Goal: Information Seeking & Learning: Understand process/instructions

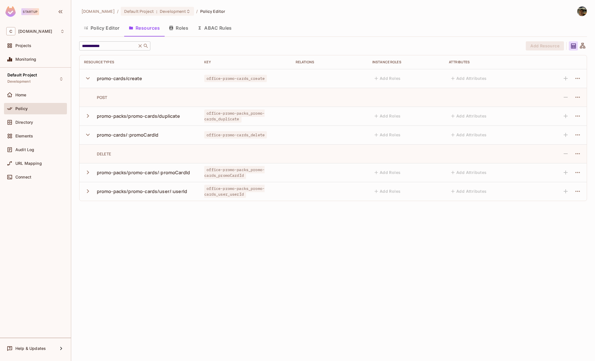
click at [111, 43] on input "**********" at bounding box center [108, 46] width 54 height 6
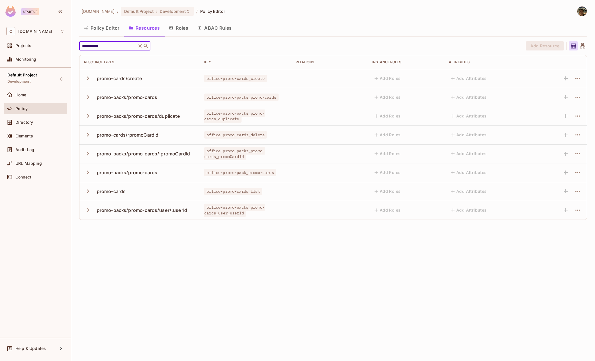
type input "**********"
click at [83, 76] on td "promo-cards/create" at bounding box center [140, 78] width 120 height 19
click at [88, 78] on icon "button" at bounding box center [88, 78] width 2 height 4
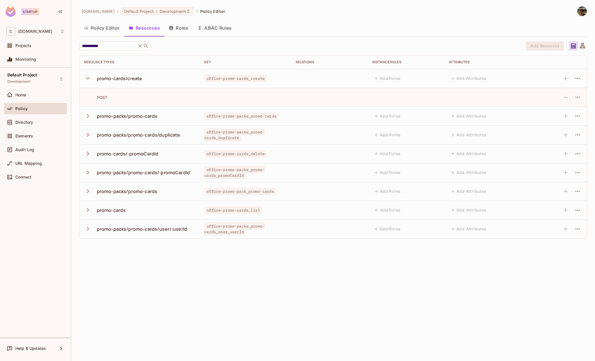
click at [85, 154] on icon "button" at bounding box center [88, 154] width 8 height 8
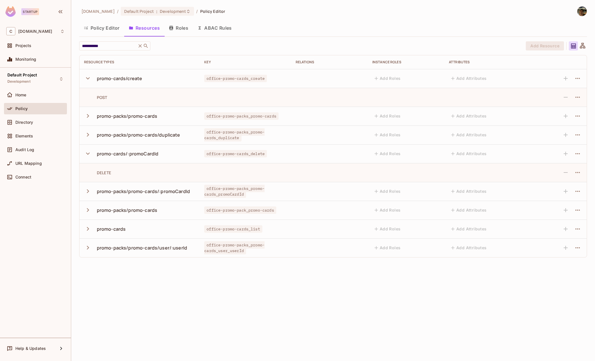
click at [87, 225] on icon "button" at bounding box center [88, 229] width 8 height 8
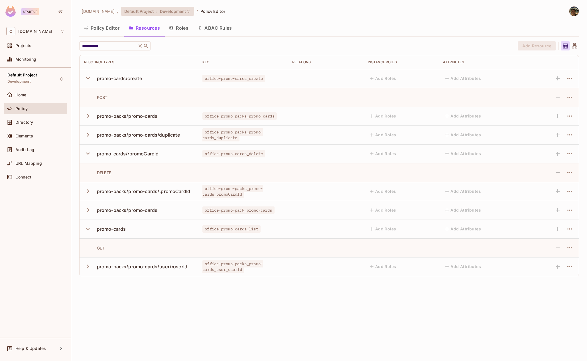
click at [172, 13] on span "Development" at bounding box center [173, 11] width 26 height 5
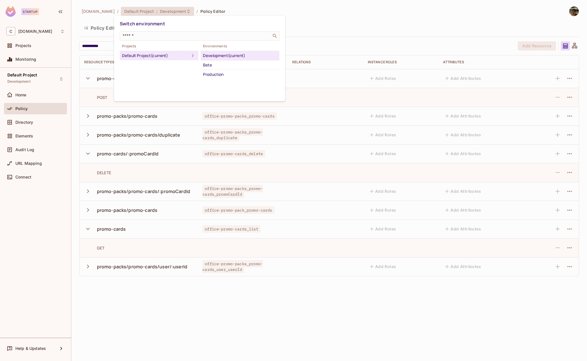
click at [300, 23] on div at bounding box center [293, 180] width 587 height 361
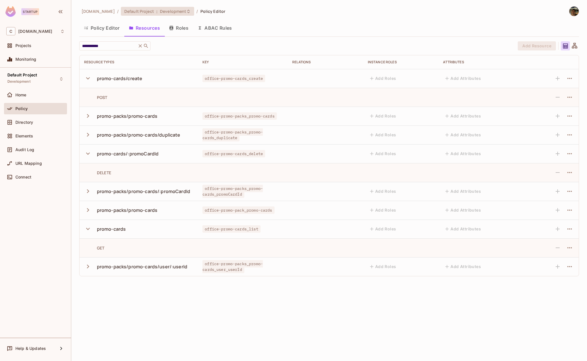
click at [186, 10] on icon at bounding box center [188, 11] width 5 height 5
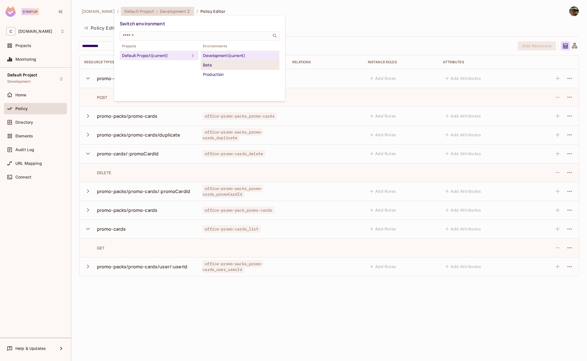
click at [208, 64] on div "Beta" at bounding box center [240, 65] width 74 height 7
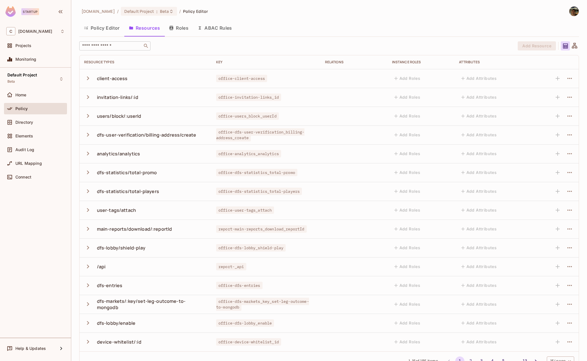
click at [125, 49] on div "​" at bounding box center [114, 45] width 71 height 9
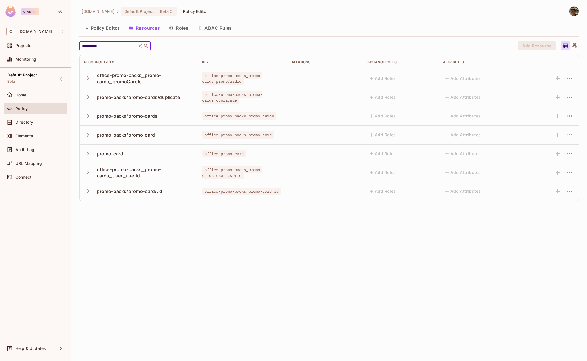
type input "**********"
click at [169, 13] on icon at bounding box center [171, 11] width 5 height 5
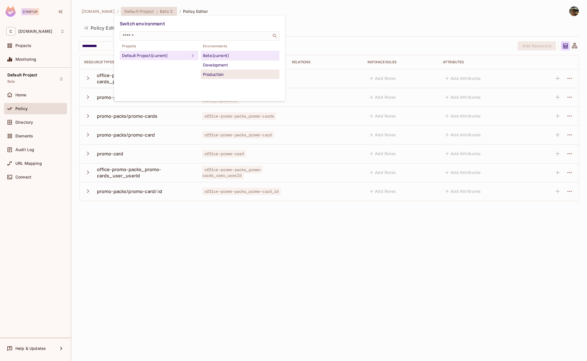
click at [209, 71] on div "Production" at bounding box center [240, 74] width 74 height 7
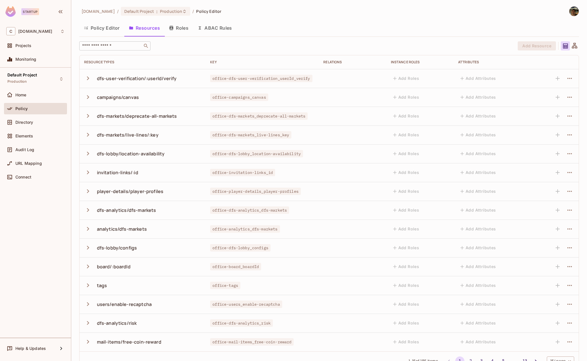
click at [125, 47] on input "text" at bounding box center [111, 46] width 60 height 6
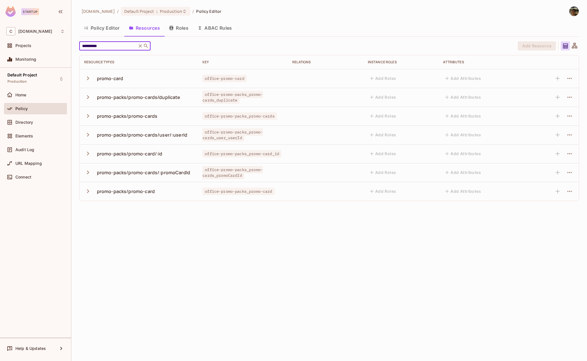
type input "**********"
click at [87, 78] on icon "button" at bounding box center [88, 78] width 8 height 8
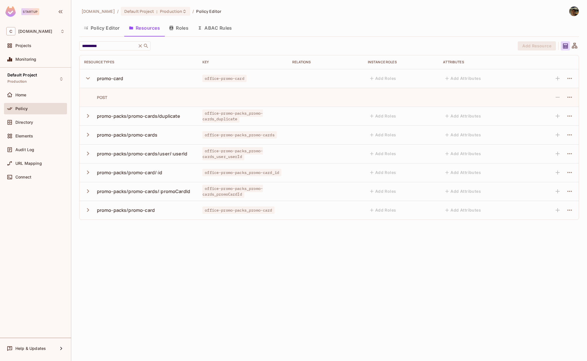
click at [87, 78] on icon "button" at bounding box center [88, 78] width 4 height 2
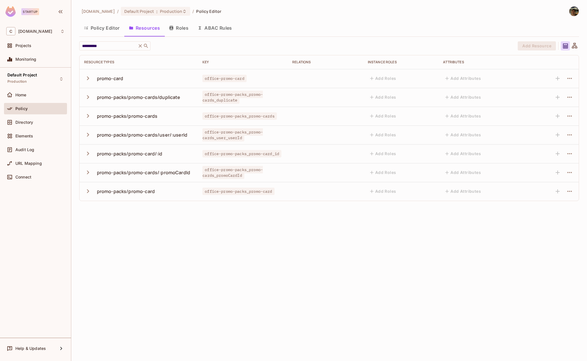
click at [87, 78] on icon "button" at bounding box center [88, 78] width 8 height 8
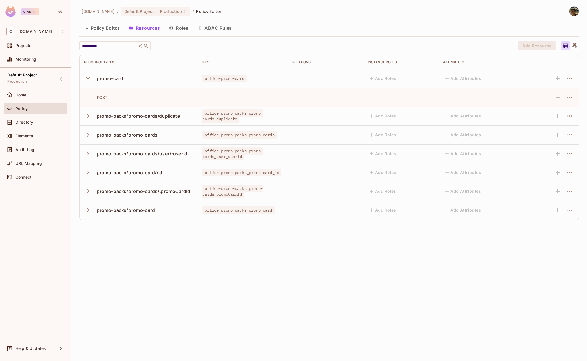
click at [87, 78] on icon "button" at bounding box center [88, 78] width 4 height 2
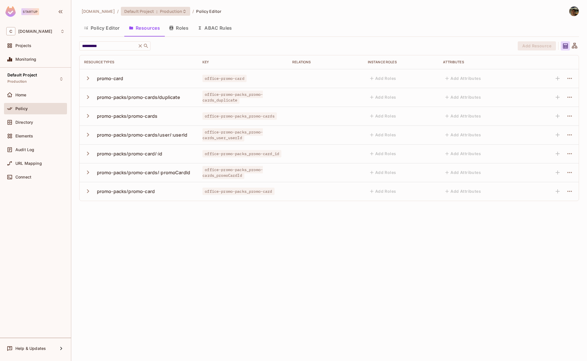
click at [136, 11] on span "Default Project" at bounding box center [139, 11] width 30 height 5
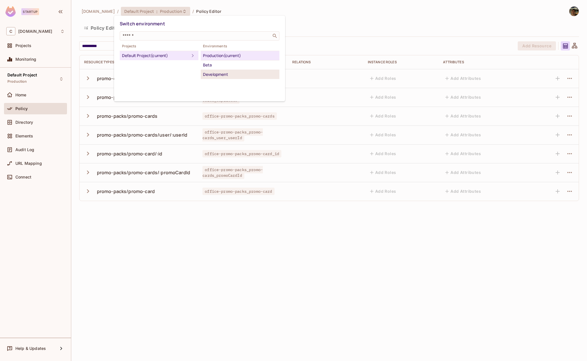
click at [221, 75] on div "Development" at bounding box center [240, 74] width 74 height 7
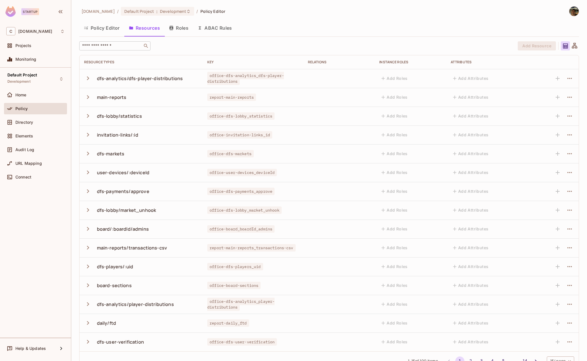
click at [121, 48] on input "text" at bounding box center [111, 46] width 60 height 6
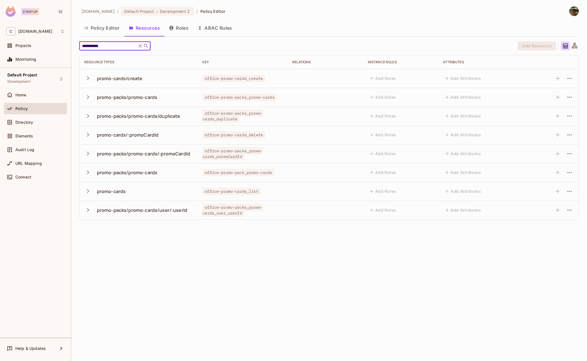
type input "**********"
click at [87, 191] on icon "button" at bounding box center [88, 191] width 8 height 8
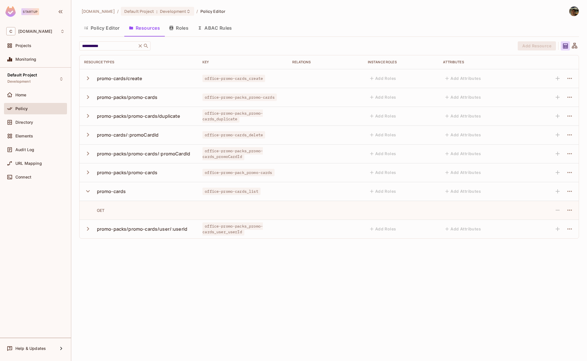
click at [86, 138] on icon "button" at bounding box center [88, 135] width 8 height 8
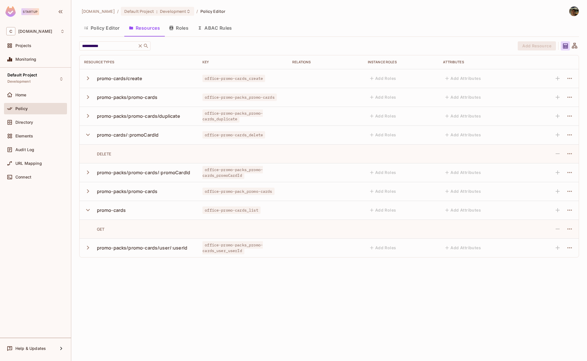
click at [89, 79] on icon "button" at bounding box center [88, 78] width 8 height 8
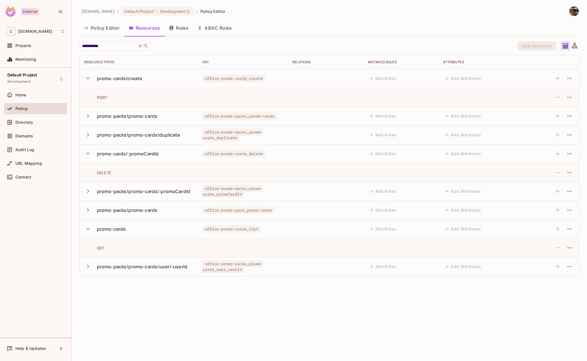
click at [89, 154] on icon "button" at bounding box center [88, 154] width 8 height 8
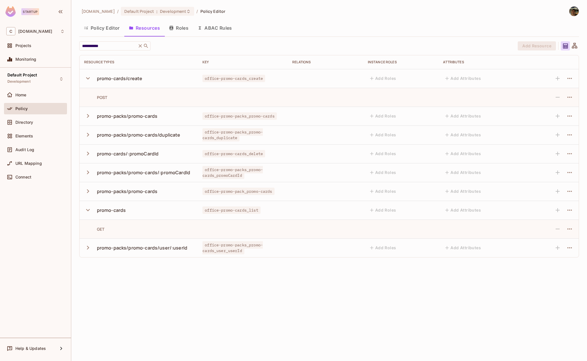
click at [89, 154] on icon "button" at bounding box center [88, 154] width 8 height 8
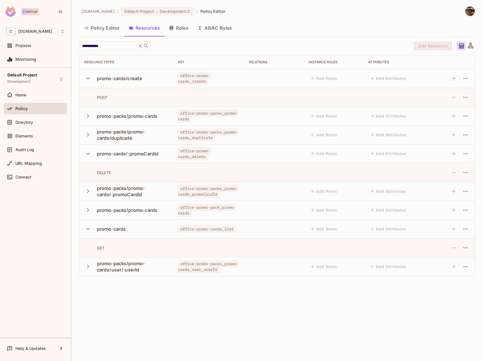
click at [89, 80] on icon "button" at bounding box center [88, 78] width 8 height 8
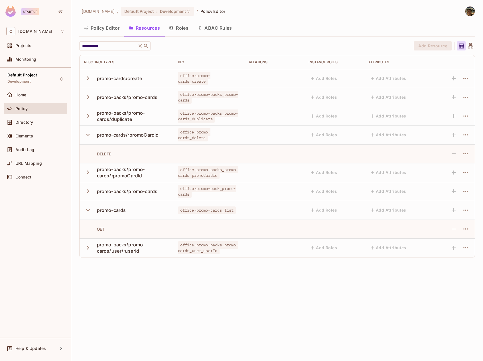
click at [89, 132] on icon "button" at bounding box center [88, 135] width 8 height 8
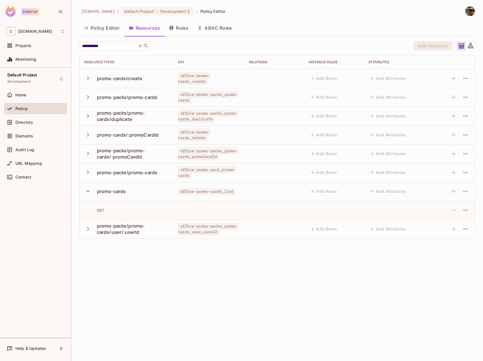
click at [85, 193] on icon "button" at bounding box center [88, 191] width 8 height 8
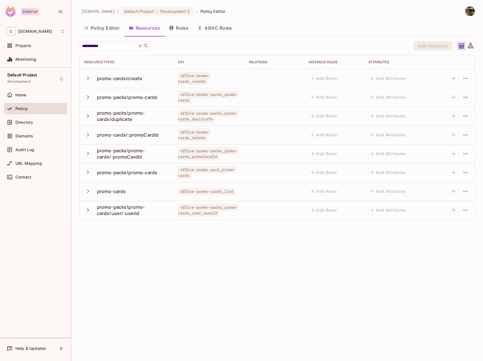
click at [87, 191] on icon "button" at bounding box center [88, 191] width 8 height 8
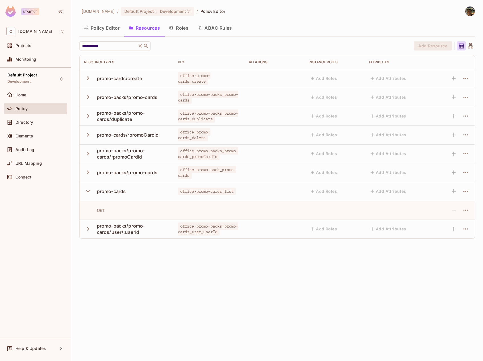
click at [85, 80] on icon "button" at bounding box center [88, 78] width 8 height 8
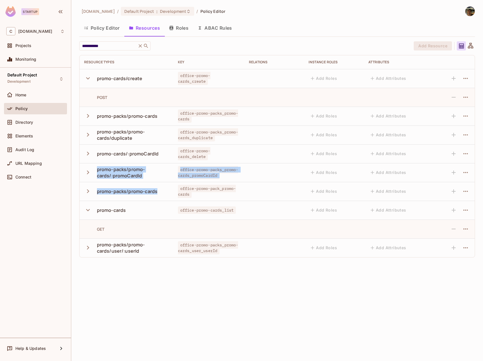
drag, startPoint x: 167, startPoint y: 194, endPoint x: 93, endPoint y: 168, distance: 78.2
click at [93, 168] on tbody "promo-cards/create office-promo-cards_create Add Roles Add Attributes POST prom…" at bounding box center [277, 163] width 395 height 188
click at [158, 178] on div "promo-packs/promo-cards/:promoCardId" at bounding box center [133, 172] width 72 height 13
click at [88, 207] on icon "button" at bounding box center [88, 210] width 8 height 8
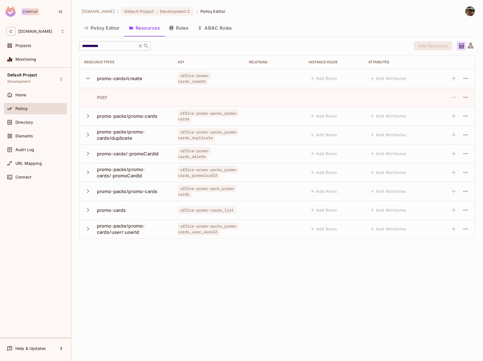
click at [115, 46] on input "**********" at bounding box center [108, 46] width 54 height 6
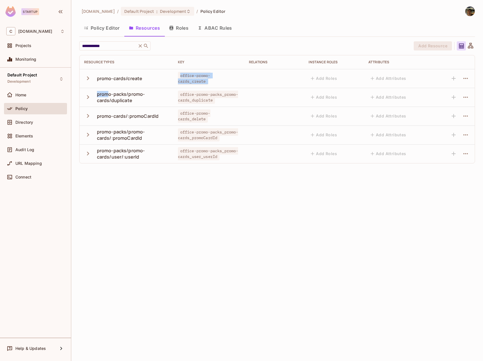
drag, startPoint x: 108, startPoint y: 86, endPoint x: 108, endPoint y: 83, distance: 3.1
click at [108, 83] on tbody "promo-cards/create office-promo-cards_create Add Roles Add Attributes promo-pac…" at bounding box center [277, 116] width 395 height 94
click at [118, 98] on div "promo-packs/promo-cards/duplicate" at bounding box center [133, 97] width 72 height 13
drag, startPoint x: 128, startPoint y: 94, endPoint x: 96, endPoint y: 93, distance: 31.3
click at [96, 93] on div "promo-packs/promo-cards/duplicate" at bounding box center [126, 97] width 85 height 13
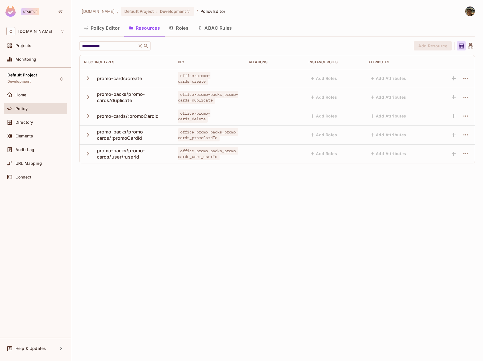
click at [162, 102] on div "promo-packs/promo-cards/duplicate" at bounding box center [133, 97] width 72 height 13
click at [91, 81] on button "button" at bounding box center [89, 78] width 10 height 12
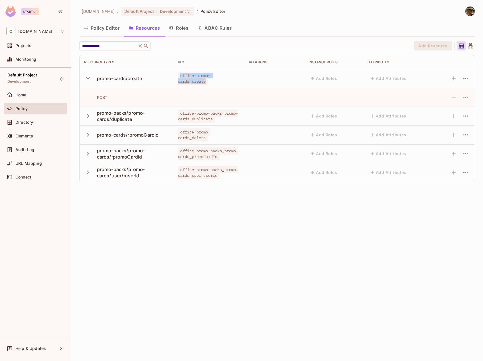
drag, startPoint x: 205, startPoint y: 83, endPoint x: 178, endPoint y: 74, distance: 29.1
click at [178, 74] on span "office-promo-cards_create" at bounding box center [194, 78] width 32 height 13
click at [130, 79] on div "promo-cards/create" at bounding box center [120, 78] width 46 height 6
click at [125, 48] on input "**********" at bounding box center [108, 46] width 54 height 6
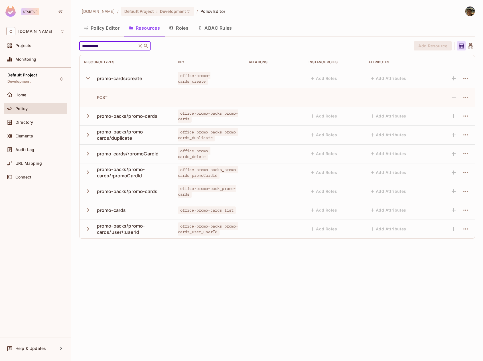
click at [117, 47] on input "**********" at bounding box center [108, 46] width 54 height 6
click at [89, 78] on icon "button" at bounding box center [88, 78] width 4 height 2
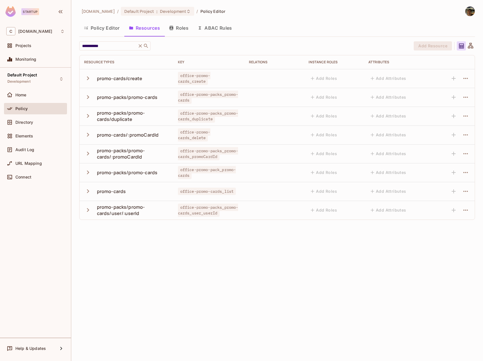
click at [114, 51] on div "**********" at bounding box center [277, 130] width 396 height 178
click at [118, 45] on input "**********" at bounding box center [108, 46] width 54 height 6
type input "**********"
click at [146, 46] on icon at bounding box center [146, 46] width 4 height 4
click at [143, 46] on icon at bounding box center [146, 46] width 6 height 6
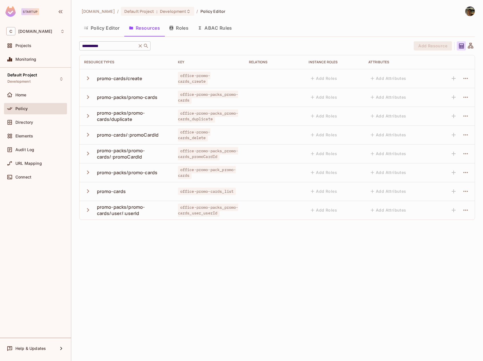
click at [141, 46] on icon at bounding box center [140, 46] width 6 height 6
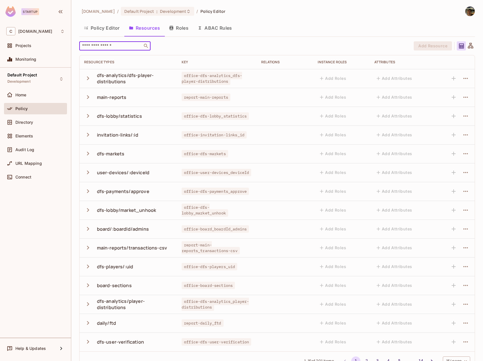
click at [117, 46] on input "text" at bounding box center [111, 46] width 60 height 6
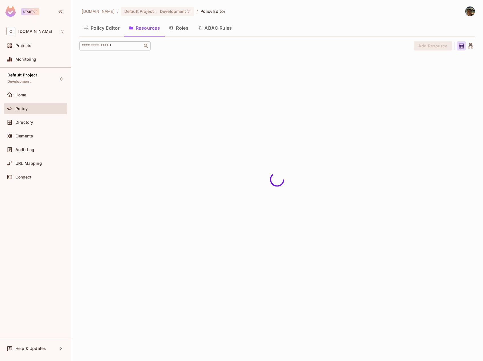
click at [120, 47] on input "text" at bounding box center [111, 46] width 60 height 6
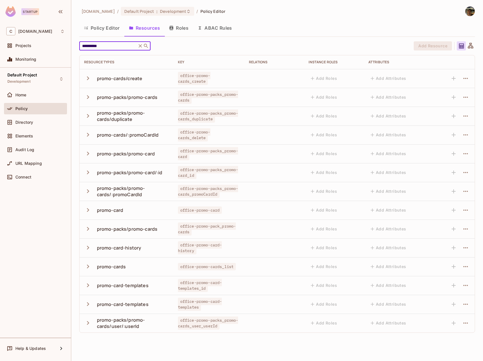
click at [86, 300] on icon "button" at bounding box center [88, 304] width 8 height 8
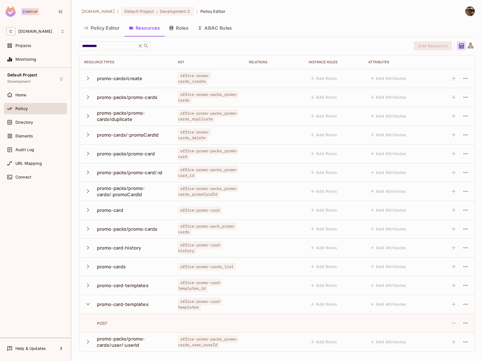
click at [88, 285] on icon "button" at bounding box center [88, 285] width 2 height 4
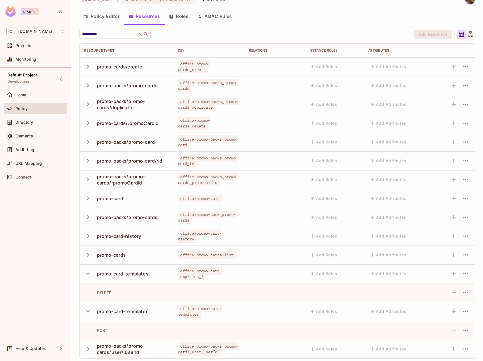
scroll to position [14, 0]
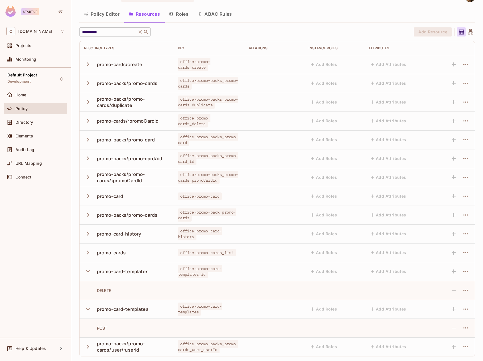
click at [113, 28] on div "**********" at bounding box center [114, 31] width 71 height 9
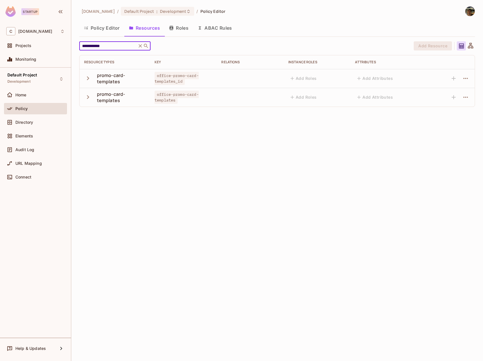
type input "**********"
click at [89, 77] on icon "button" at bounding box center [88, 78] width 8 height 8
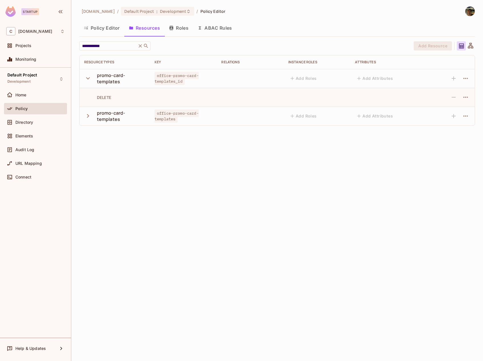
click at [91, 123] on td "promo-card-templates" at bounding box center [115, 116] width 70 height 19
click at [90, 118] on icon "button" at bounding box center [88, 116] width 8 height 8
drag, startPoint x: 180, startPoint y: 122, endPoint x: 156, endPoint y: 115, distance: 24.2
click at [156, 115] on td "office-promo-card-templates" at bounding box center [183, 116] width 67 height 19
click at [176, 115] on span "office-promo-card-templates" at bounding box center [176, 115] width 44 height 13
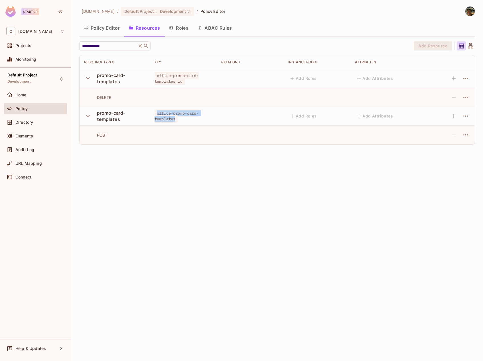
drag, startPoint x: 176, startPoint y: 118, endPoint x: 155, endPoint y: 113, distance: 21.4
click at [155, 113] on span "office-promo-card-templates" at bounding box center [176, 115] width 44 height 13
click at [105, 137] on div "POST" at bounding box center [95, 134] width 23 height 5
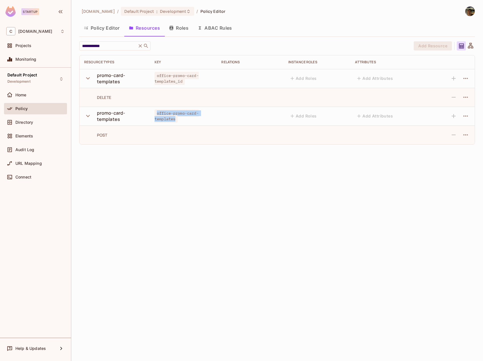
drag, startPoint x: 180, startPoint y: 119, endPoint x: 153, endPoint y: 113, distance: 27.4
click at [153, 113] on td "office-promo-card-templates" at bounding box center [183, 116] width 67 height 19
click at [112, 99] on div "DELETE" at bounding box center [114, 97] width 61 height 5
drag, startPoint x: 182, startPoint y: 84, endPoint x: 153, endPoint y: 76, distance: 30.1
click at [153, 76] on td "office-promo-card-templates_id" at bounding box center [183, 78] width 67 height 19
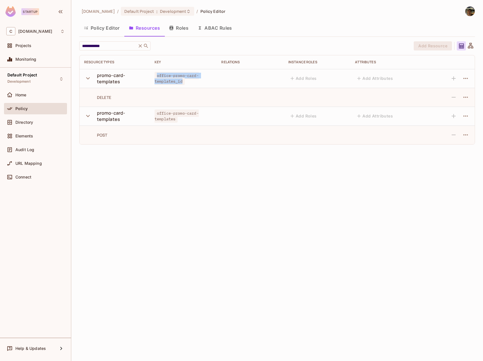
click at [185, 77] on span "office-promo-card-templates_id" at bounding box center [176, 78] width 44 height 13
drag, startPoint x: 184, startPoint y: 81, endPoint x: 179, endPoint y: 81, distance: 4.6
click at [179, 81] on span "office-promo-card-templates_id" at bounding box center [176, 78] width 44 height 13
drag, startPoint x: 117, startPoint y: 135, endPoint x: 98, endPoint y: 93, distance: 45.5
click at [98, 93] on tbody "promo-card-templates office-promo-card-templates_id Add Roles Add Attributes DE…" at bounding box center [277, 106] width 395 height 75
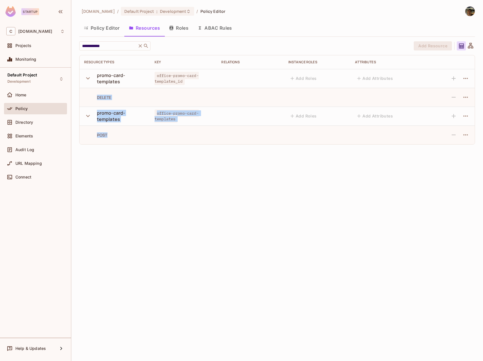
click at [98, 91] on td "DELETE" at bounding box center [115, 97] width 70 height 19
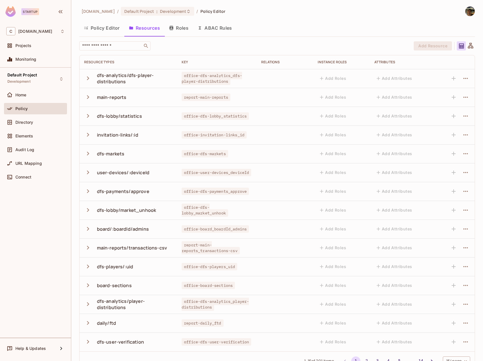
click at [122, 38] on div "chalkboard.io / Default Project : Development / Policy Editor Policy Editor Res…" at bounding box center [277, 190] width 396 height 368
click at [117, 53] on div "​ Add Resource Resource Types Key Relations Instance roles Attributes dfs-analy…" at bounding box center [277, 205] width 396 height 329
click at [122, 49] on div "​" at bounding box center [114, 45] width 71 height 9
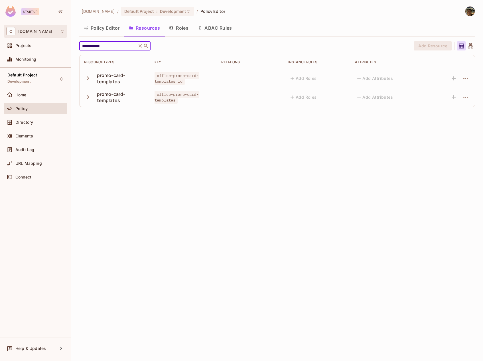
type input "**********"
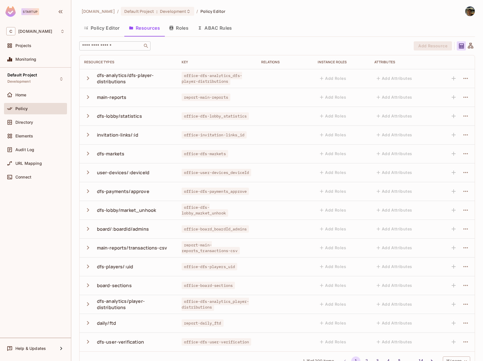
click at [114, 46] on input "text" at bounding box center [111, 46] width 60 height 6
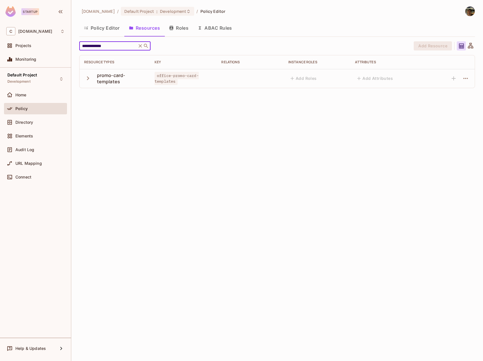
type input "**********"
click at [88, 78] on icon "button" at bounding box center [88, 78] width 2 height 4
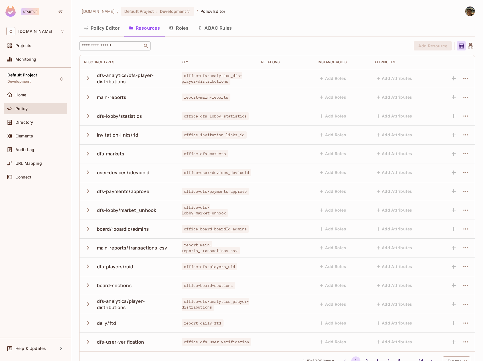
click at [119, 48] on input "text" at bounding box center [111, 46] width 60 height 6
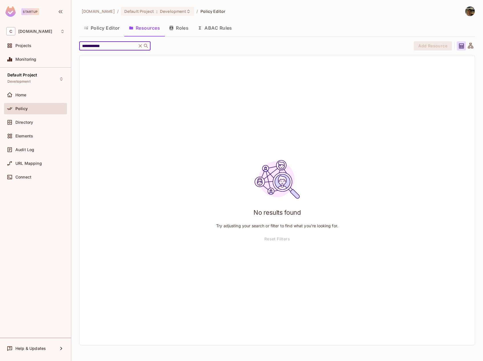
type input "**********"
click at [469, 15] on img at bounding box center [469, 11] width 9 height 9
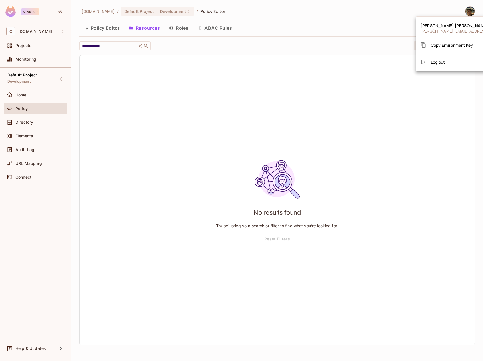
click at [338, 12] on div at bounding box center [241, 180] width 483 height 361
click at [116, 43] on input "**********" at bounding box center [108, 46] width 54 height 6
click at [143, 43] on icon at bounding box center [146, 46] width 6 height 6
click at [149, 46] on div "**********" at bounding box center [114, 45] width 71 height 9
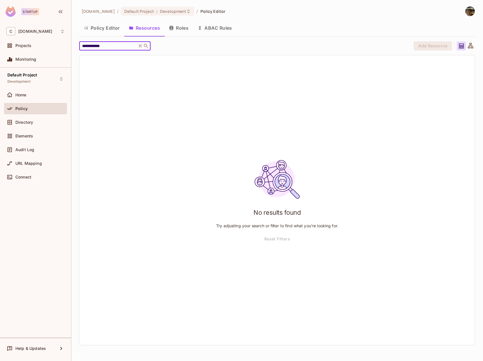
click at [124, 47] on input "**********" at bounding box center [108, 46] width 54 height 6
click at [146, 47] on icon at bounding box center [146, 46] width 6 height 6
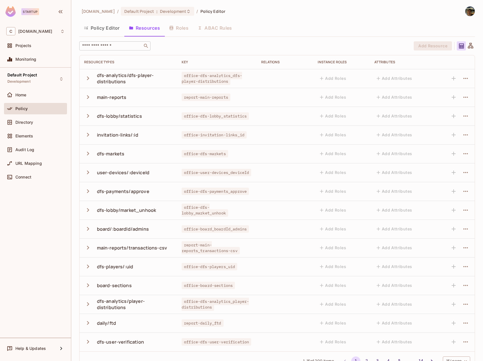
click at [117, 42] on div "​" at bounding box center [114, 45] width 71 height 9
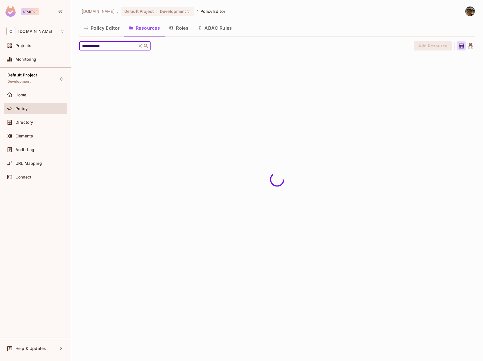
type input "**********"
click at [100, 77] on div "promo-card-templates" at bounding box center [121, 78] width 48 height 13
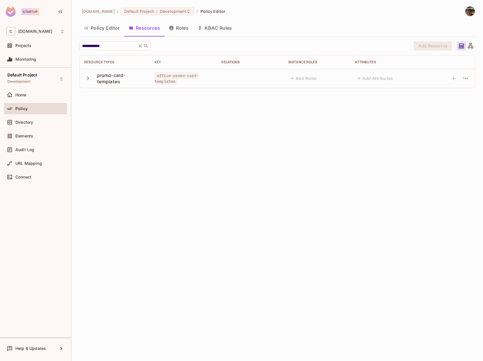
click at [86, 77] on icon "button" at bounding box center [88, 78] width 8 height 8
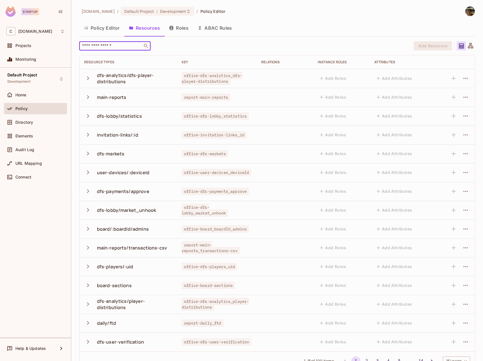
click at [120, 49] on div "​" at bounding box center [114, 45] width 71 height 9
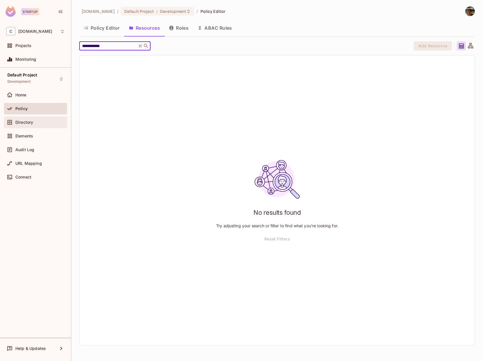
type input "**********"
click at [125, 42] on div "**********" at bounding box center [114, 45] width 71 height 9
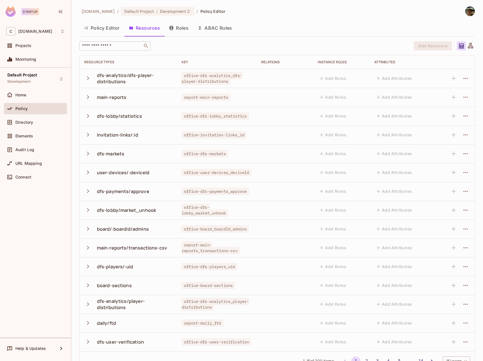
click at [117, 49] on div "​" at bounding box center [114, 45] width 71 height 9
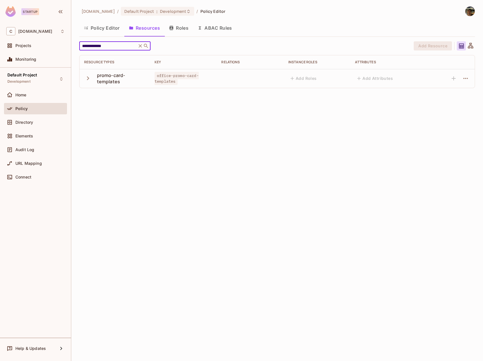
type input "**********"
click at [87, 77] on icon "button" at bounding box center [88, 78] width 2 height 4
click at [142, 47] on icon at bounding box center [140, 46] width 6 height 6
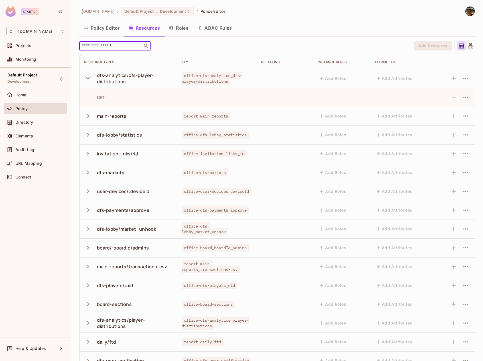
click at [126, 45] on input "text" at bounding box center [111, 46] width 60 height 6
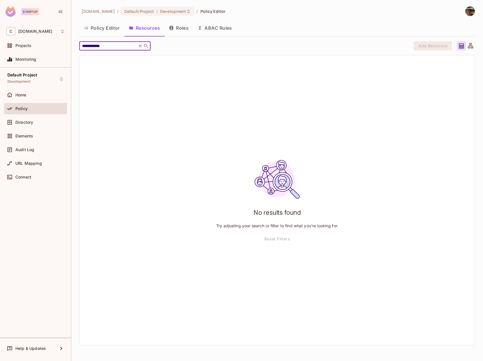
type input "**********"
click at [142, 48] on icon at bounding box center [140, 46] width 6 height 6
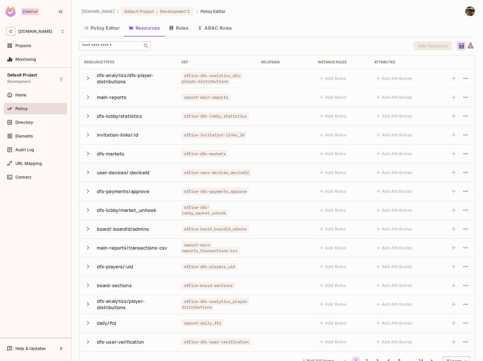
click at [127, 44] on input "text" at bounding box center [111, 46] width 60 height 6
click at [112, 44] on input "text" at bounding box center [111, 46] width 60 height 6
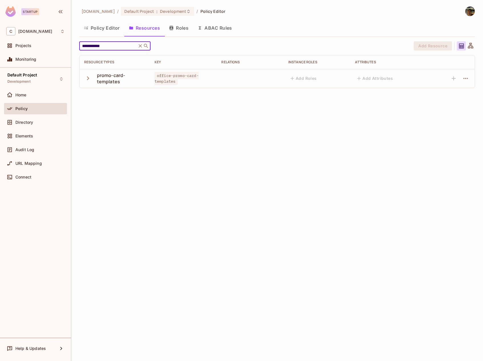
type input "**********"
click at [88, 76] on icon "button" at bounding box center [88, 78] width 8 height 8
click at [122, 45] on input "**********" at bounding box center [108, 46] width 54 height 6
click at [140, 48] on icon at bounding box center [140, 46] width 6 height 6
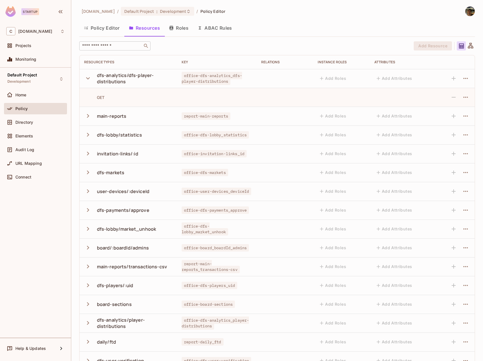
click at [116, 41] on div "​" at bounding box center [114, 45] width 71 height 9
click at [117, 48] on input "text" at bounding box center [111, 46] width 60 height 6
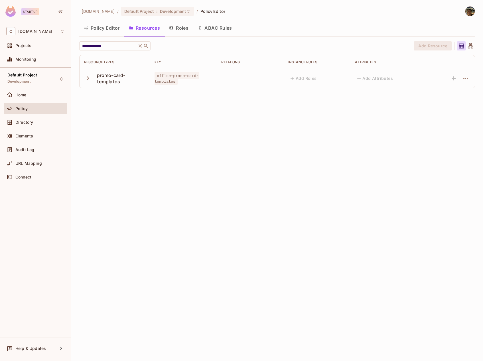
click at [87, 78] on icon "button" at bounding box center [88, 78] width 8 height 8
click at [129, 47] on input "**********" at bounding box center [108, 46] width 54 height 6
type input "**********"
click at [85, 78] on icon "button" at bounding box center [88, 78] width 8 height 8
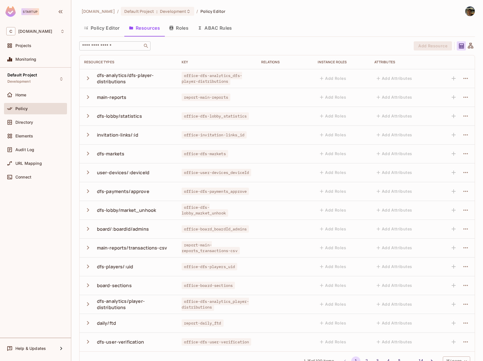
click at [117, 49] on div "​" at bounding box center [114, 45] width 71 height 9
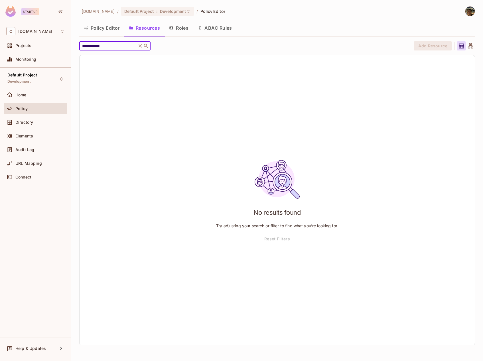
click at [131, 45] on input "**********" at bounding box center [108, 46] width 54 height 6
click at [116, 46] on input "**********" at bounding box center [108, 46] width 54 height 6
type input "**********"
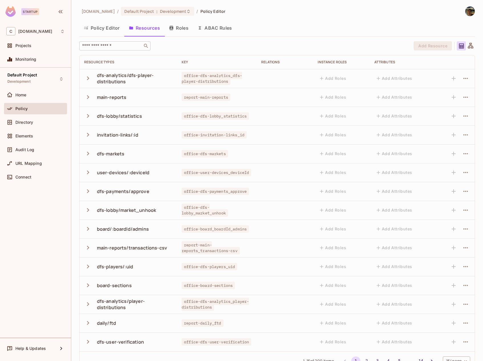
click at [122, 46] on input "text" at bounding box center [111, 46] width 60 height 6
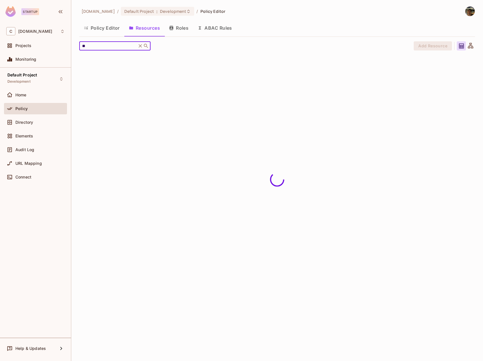
type input "*"
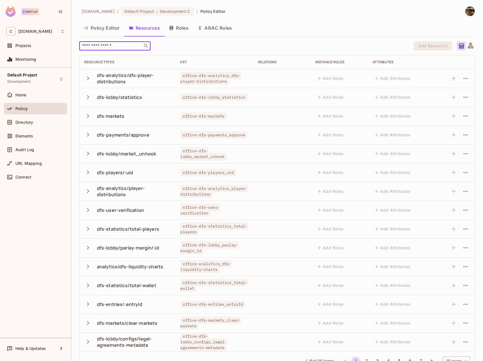
type input "*"
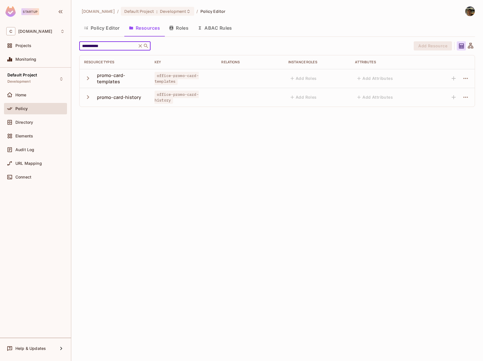
click at [87, 76] on icon "button" at bounding box center [88, 78] width 2 height 4
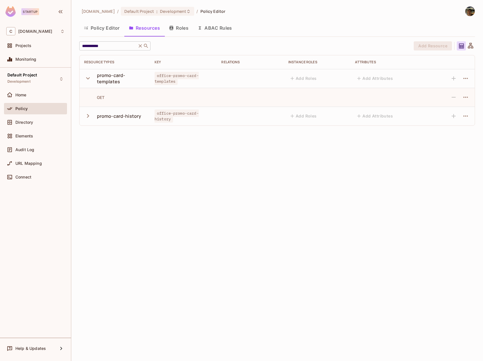
click at [118, 43] on input "**********" at bounding box center [108, 46] width 54 height 6
type input "**********"
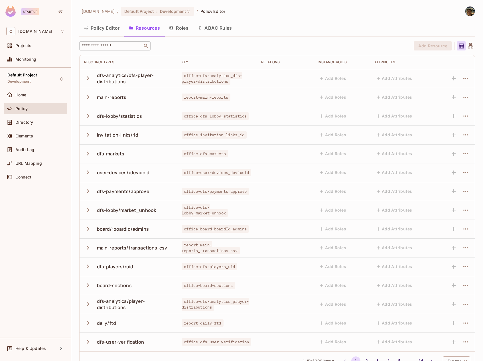
click at [134, 46] on input "text" at bounding box center [111, 46] width 60 height 6
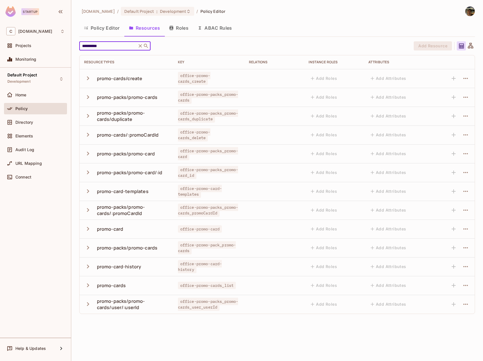
click at [126, 46] on input "**********" at bounding box center [108, 46] width 54 height 6
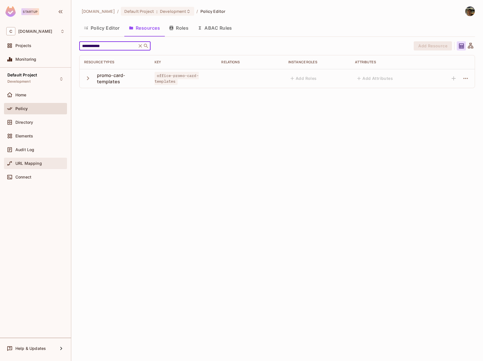
type input "**********"
click at [139, 46] on icon at bounding box center [139, 45] width 3 height 3
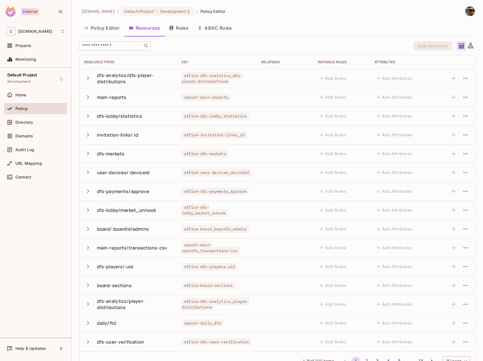
click at [128, 48] on input "text" at bounding box center [111, 46] width 60 height 6
click at [129, 46] on input "text" at bounding box center [111, 46] width 60 height 6
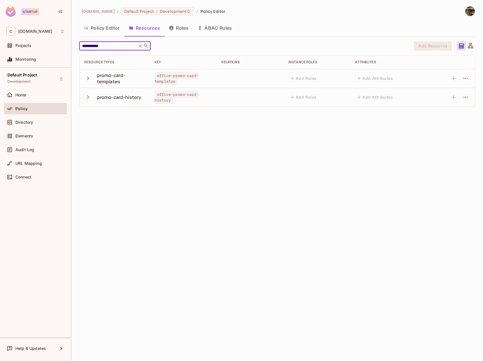
click at [89, 73] on button "button" at bounding box center [89, 78] width 10 height 12
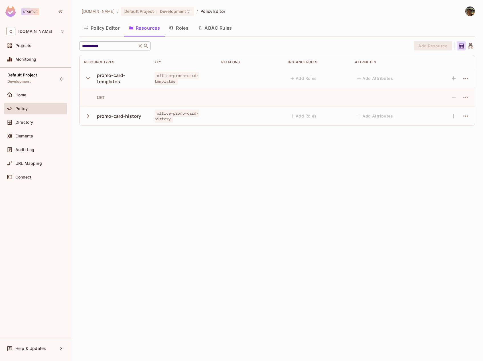
click at [105, 47] on input "**********" at bounding box center [108, 46] width 54 height 6
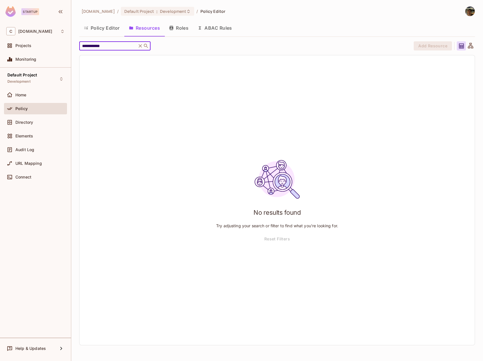
click at [114, 46] on input "**********" at bounding box center [108, 46] width 54 height 6
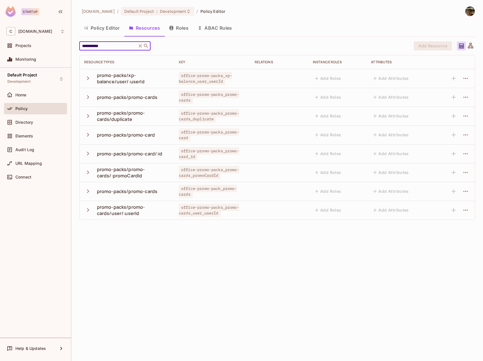
click at [206, 120] on span "office-promo-packs_promo-cards_duplicate" at bounding box center [209, 115] width 60 height 13
click at [211, 119] on span "office-promo-packs_promo-cards_duplicate" at bounding box center [209, 115] width 60 height 13
drag, startPoint x: 213, startPoint y: 119, endPoint x: 193, endPoint y: 120, distance: 19.9
click at [193, 120] on span "office-promo-packs_promo-cards_duplicate" at bounding box center [209, 115] width 60 height 13
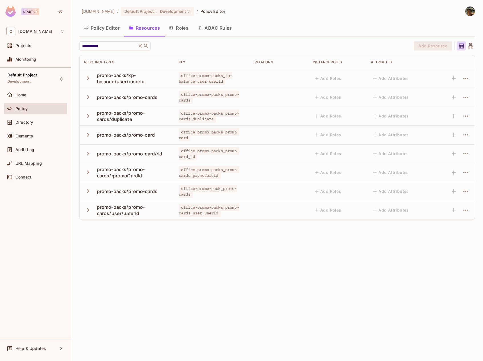
click at [83, 190] on td "promo-packs/promo-cards" at bounding box center [127, 191] width 95 height 19
click at [86, 190] on icon "button" at bounding box center [88, 191] width 8 height 8
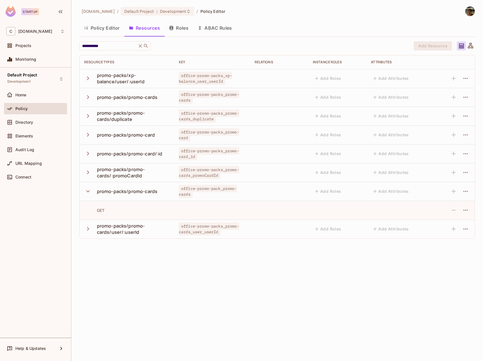
click at [86, 96] on icon "button" at bounding box center [88, 97] width 8 height 8
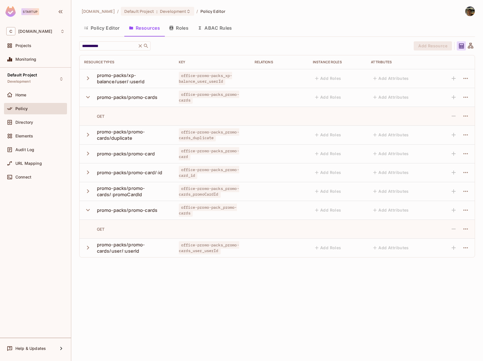
click at [89, 246] on icon "button" at bounding box center [88, 248] width 8 height 8
click at [89, 207] on icon "button" at bounding box center [88, 210] width 8 height 8
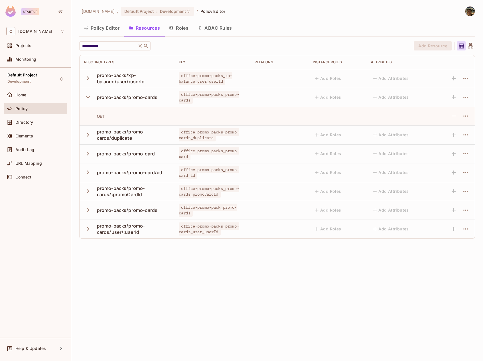
click at [88, 95] on icon "button" at bounding box center [88, 97] width 8 height 8
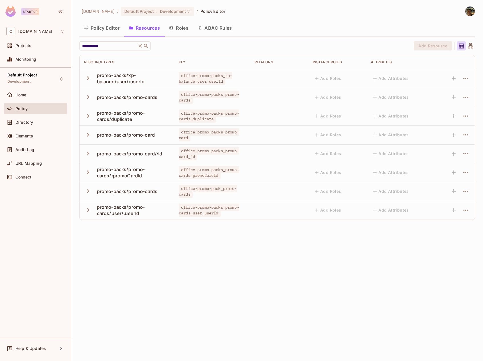
click at [88, 95] on icon "button" at bounding box center [88, 97] width 8 height 8
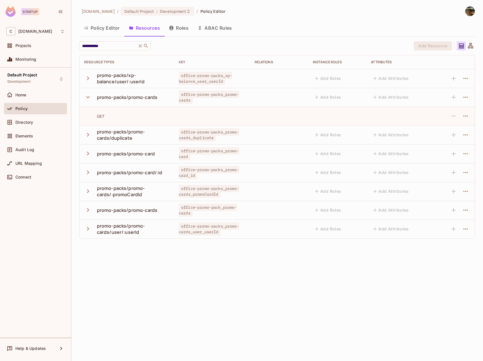
click at [88, 95] on icon "button" at bounding box center [88, 97] width 8 height 8
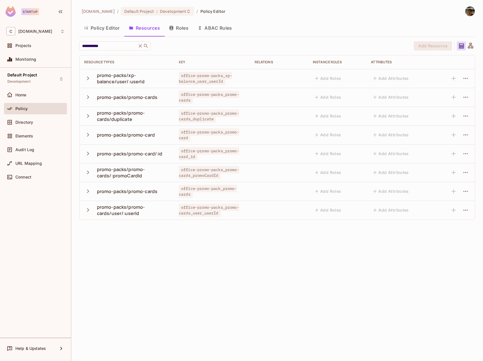
click at [97, 98] on div "promo-packs/promo-cards" at bounding box center [127, 97] width 60 height 6
click at [89, 97] on icon "button" at bounding box center [88, 97] width 8 height 8
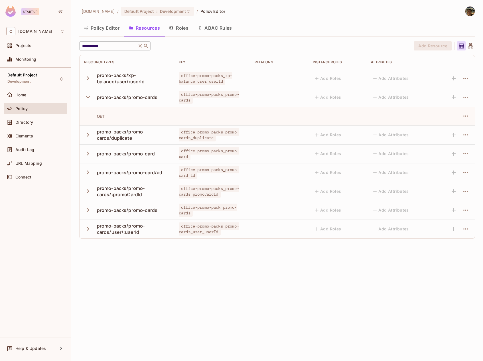
click at [119, 48] on input "**********" at bounding box center [108, 46] width 54 height 6
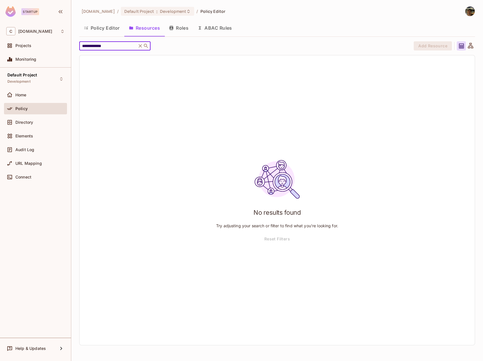
click at [122, 46] on input "**********" at bounding box center [108, 46] width 54 height 6
type input "**********"
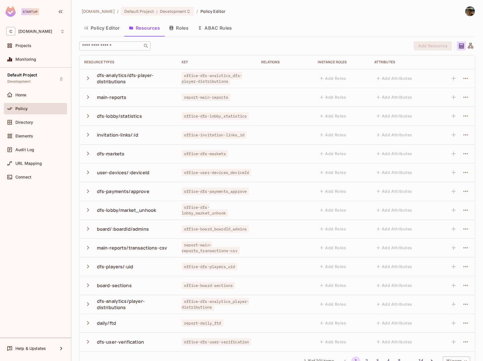
click at [116, 47] on input "text" at bounding box center [111, 46] width 60 height 6
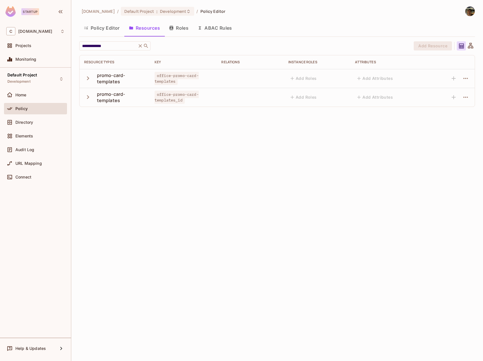
click at [87, 78] on icon "button" at bounding box center [88, 78] width 8 height 8
click at [87, 138] on icon "button" at bounding box center [88, 135] width 8 height 8
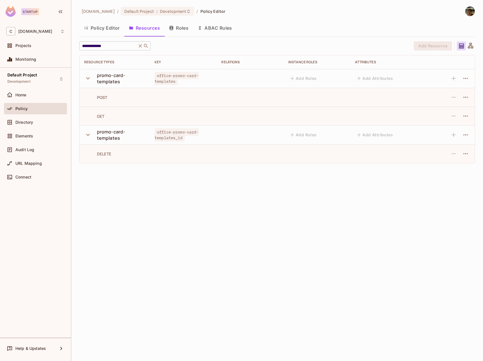
click at [115, 46] on input "**********" at bounding box center [108, 46] width 54 height 6
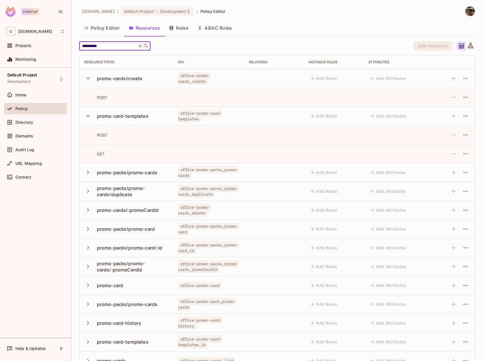
type input "**********"
click at [86, 119] on icon "button" at bounding box center [88, 116] width 8 height 8
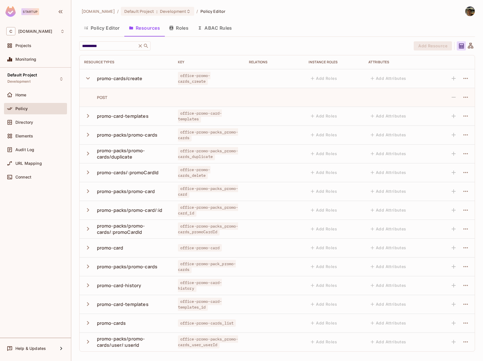
click at [85, 80] on icon "button" at bounding box center [88, 78] width 8 height 8
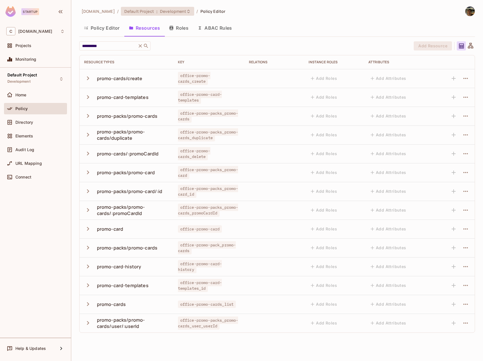
click at [170, 11] on span "Development" at bounding box center [173, 11] width 26 height 5
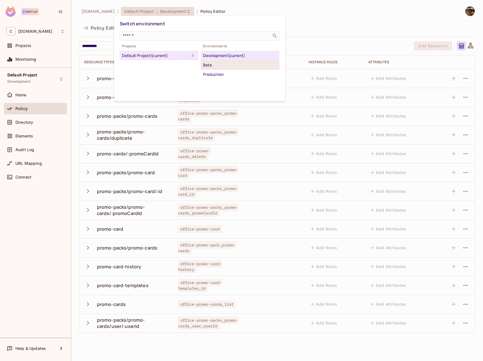
click at [219, 64] on div "Beta" at bounding box center [240, 65] width 74 height 7
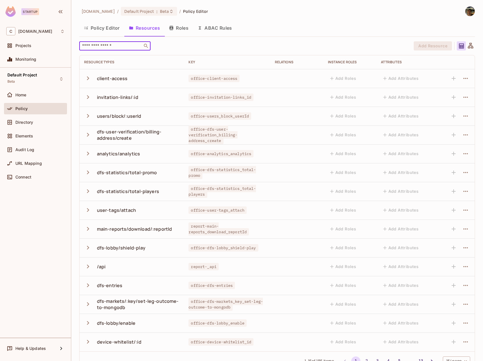
click at [118, 47] on input "text" at bounding box center [111, 46] width 60 height 6
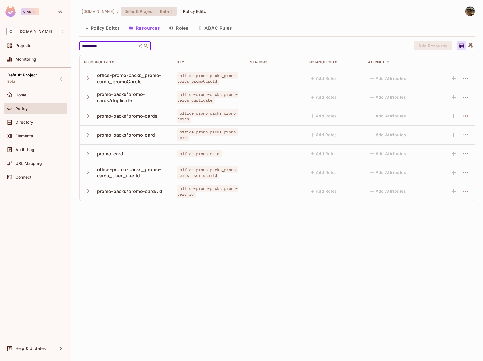
type input "**********"
click at [169, 11] on icon at bounding box center [171, 11] width 5 height 5
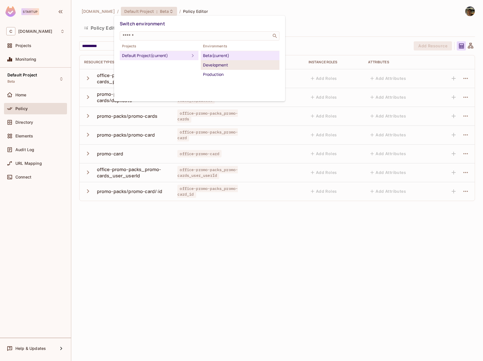
click at [221, 64] on div "Development" at bounding box center [240, 65] width 74 height 7
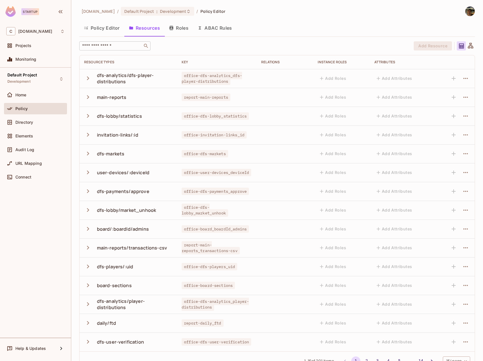
click at [115, 45] on input "text" at bounding box center [111, 46] width 60 height 6
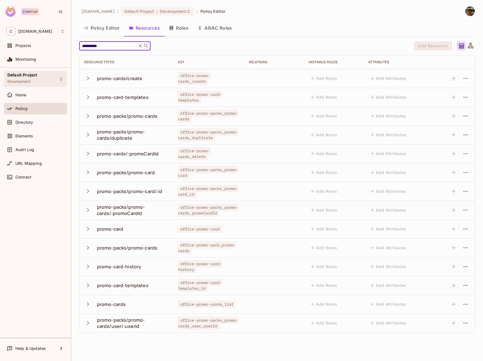
type input "**********"
drag, startPoint x: 207, startPoint y: 81, endPoint x: 179, endPoint y: 75, distance: 28.2
click at [179, 75] on span "office-promo-cards_create" at bounding box center [194, 78] width 32 height 13
copy span "office-promo-cards_create"
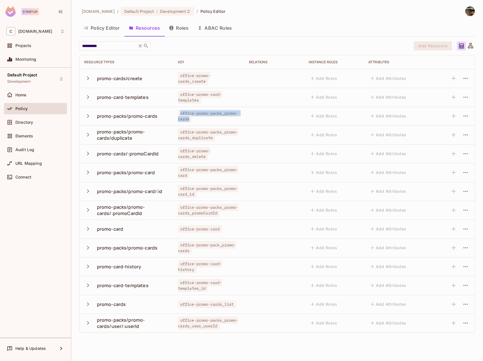
drag, startPoint x: 190, startPoint y: 120, endPoint x: 179, endPoint y: 114, distance: 13.0
click at [179, 114] on span "office-promo-packs_promo-cards" at bounding box center [208, 115] width 60 height 13
copy span "office-promo-packs_promo-cards"
drag, startPoint x: 213, startPoint y: 139, endPoint x: 177, endPoint y: 134, distance: 36.6
click at [178, 134] on span "office-promo-packs_promo-cards_duplicate" at bounding box center [208, 134] width 60 height 13
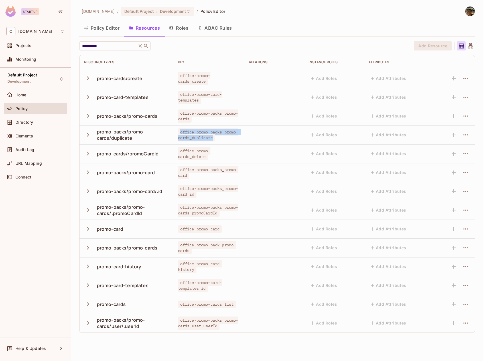
copy span "office-promo-packs_promo-cards_duplicate"
drag, startPoint x: 208, startPoint y: 158, endPoint x: 178, endPoint y: 150, distance: 31.4
click at [178, 150] on div "office-promo-cards_delete" at bounding box center [209, 153] width 62 height 11
copy span "office-promo-cards_delete"
drag, startPoint x: 186, startPoint y: 178, endPoint x: 177, endPoint y: 170, distance: 11.3
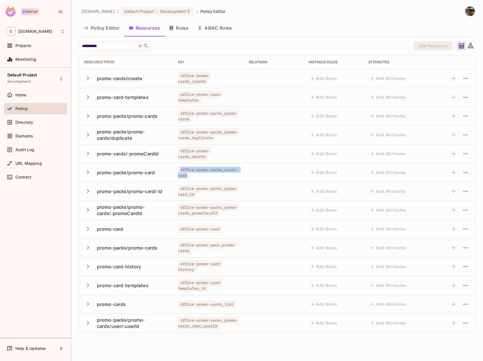
click at [178, 170] on span "office-promo-packs_promo-card" at bounding box center [208, 172] width 60 height 13
copy span "office-promo-packs_promo-card"
drag, startPoint x: 195, startPoint y: 194, endPoint x: 177, endPoint y: 187, distance: 19.3
click at [178, 187] on div "office-promo-packs_promo-card_id" at bounding box center [209, 191] width 62 height 11
copy span "office-promo-packs_promo-card_id"
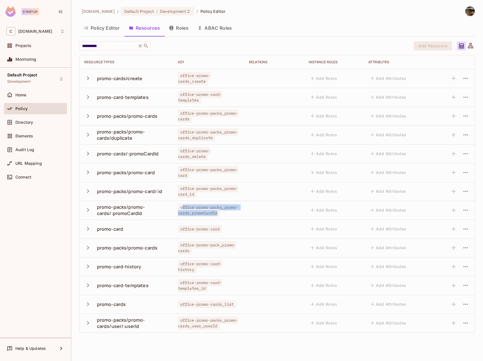
drag, startPoint x: 215, startPoint y: 213, endPoint x: 180, endPoint y: 205, distance: 35.0
click at [180, 205] on span "office-promo-packs_promo-cards_promoCardId" at bounding box center [208, 209] width 60 height 13
click at [211, 218] on td "office-promo-packs_promo-cards_promoCardId" at bounding box center [208, 210] width 71 height 19
drag, startPoint x: 220, startPoint y: 214, endPoint x: 177, endPoint y: 207, distance: 43.6
click at [178, 207] on span "office-promo-packs_promo-cards_promoCardId" at bounding box center [208, 209] width 60 height 13
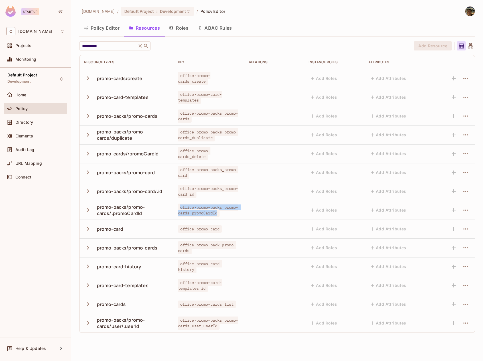
copy span "office-promo-packs_promo-cards_promoCardId"
drag, startPoint x: 179, startPoint y: 228, endPoint x: 224, endPoint y: 230, distance: 45.0
click at [224, 230] on div "office-promo-card" at bounding box center [209, 229] width 62 height 6
copy span "office-promo-card"
drag, startPoint x: 191, startPoint y: 253, endPoint x: 178, endPoint y: 246, distance: 15.3
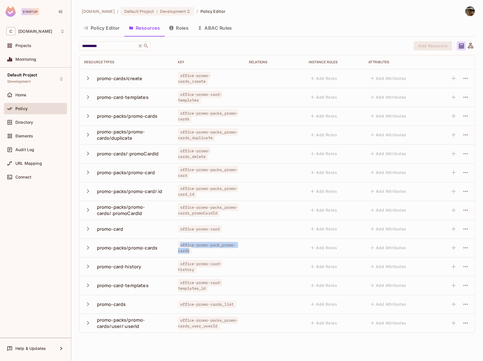
click at [178, 246] on td "office-promo-pack_promo-cards" at bounding box center [208, 247] width 71 height 19
copy span "office-promo-pack_promo-cards"
click at [89, 228] on icon "button" at bounding box center [88, 229] width 8 height 8
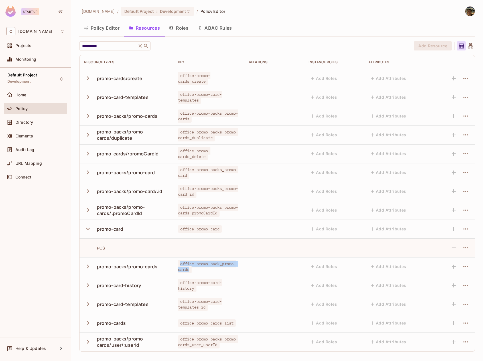
click at [89, 228] on icon "button" at bounding box center [88, 229] width 4 height 2
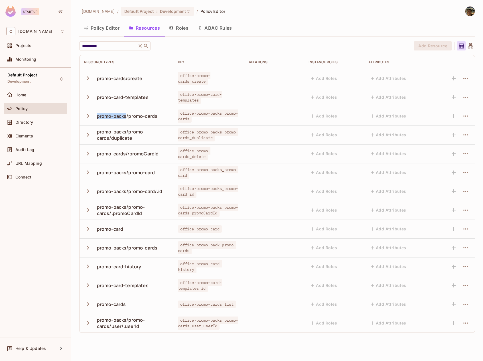
drag, startPoint x: 94, startPoint y: 117, endPoint x: 127, endPoint y: 118, distance: 32.5
click at [127, 118] on div "promo-packs/promo-cards" at bounding box center [126, 116] width 85 height 12
drag, startPoint x: 211, startPoint y: 86, endPoint x: 179, endPoint y: 79, distance: 32.3
click at [179, 79] on td "office-promo-cards_create" at bounding box center [208, 78] width 71 height 19
click at [121, 117] on div "promo-packs/promo-cards" at bounding box center [127, 116] width 60 height 6
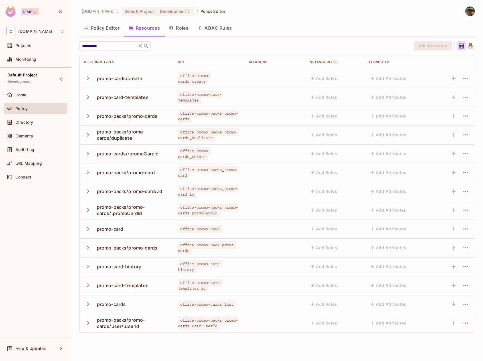
click at [190, 267] on span "office-promo-card-history" at bounding box center [200, 266] width 44 height 13
click at [189, 252] on span "office-promo-pack_promo-cards" at bounding box center [207, 247] width 58 height 13
drag, startPoint x: 212, startPoint y: 291, endPoint x: 208, endPoint y: 290, distance: 3.6
click at [208, 290] on td "office-promo-card-templates_id" at bounding box center [208, 285] width 71 height 19
click at [193, 271] on span "office-promo-card-history" at bounding box center [200, 266] width 44 height 13
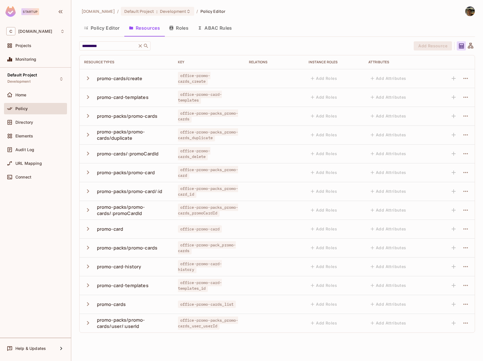
click at [193, 271] on span "office-promo-card-history" at bounding box center [200, 266] width 44 height 13
click at [193, 285] on span "office-promo-card-templates_id" at bounding box center [200, 285] width 44 height 13
click at [224, 303] on span "office-promo-cards_list" at bounding box center [207, 303] width 58 height 7
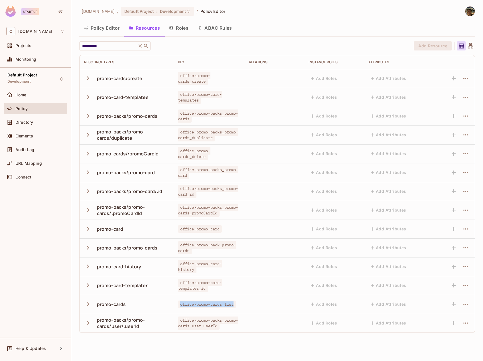
click at [224, 303] on span "office-promo-cards_list" at bounding box center [207, 303] width 58 height 7
copy span "office-promo-cards_list"
drag, startPoint x: 220, startPoint y: 327, endPoint x: 180, endPoint y: 322, distance: 40.8
click at [180, 322] on span "office-promo-packs_promo-cards_user_userId" at bounding box center [208, 322] width 60 height 13
click at [161, 12] on span "Development" at bounding box center [173, 11] width 26 height 5
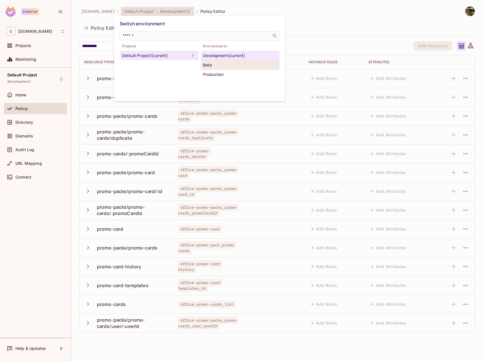
click at [220, 65] on div "Beta" at bounding box center [240, 65] width 74 height 7
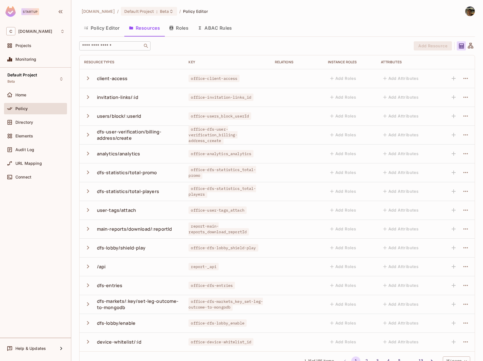
click at [92, 47] on input "text" at bounding box center [111, 46] width 60 height 6
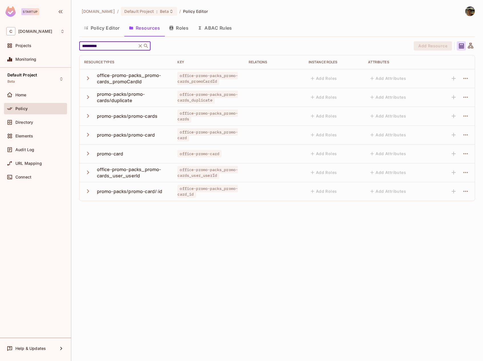
type input "**********"
